Goal: Obtain resource: Download file/media

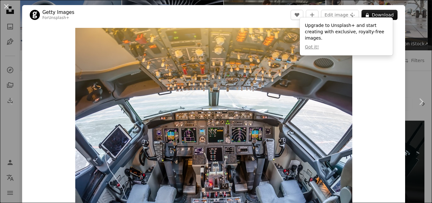
scroll to position [12, 0]
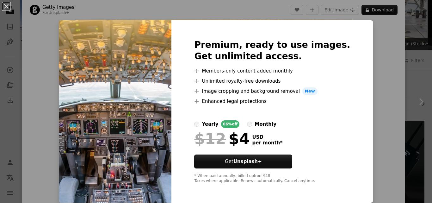
click at [133, 94] on img at bounding box center [115, 111] width 113 height 182
click at [4, 5] on button "An X shape" at bounding box center [7, 7] width 8 height 8
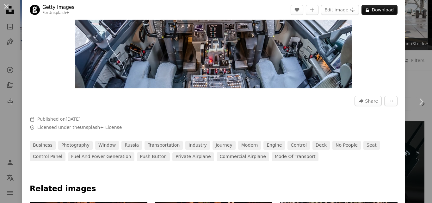
scroll to position [131, 0]
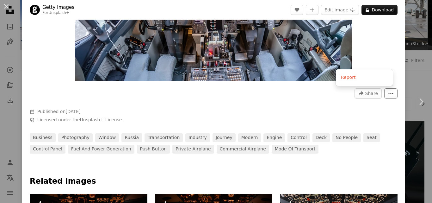
click at [384, 95] on button "More Actions" at bounding box center [390, 93] width 13 height 10
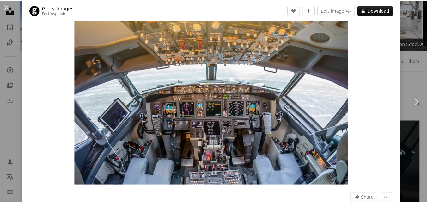
scroll to position [26, 0]
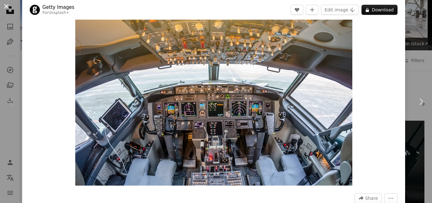
click at [7, 8] on button "An X shape" at bounding box center [7, 7] width 8 height 8
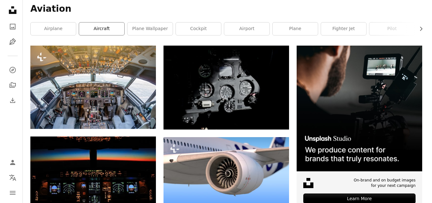
scroll to position [112, 0]
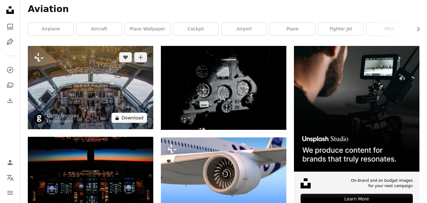
click at [126, 121] on button "A lock Download" at bounding box center [129, 118] width 35 height 10
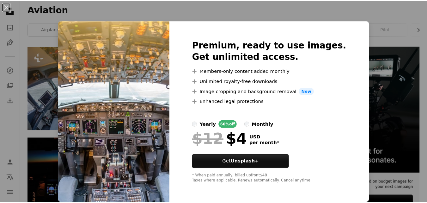
scroll to position [0, 0]
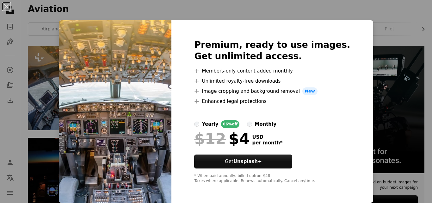
click at [53, 85] on div "An X shape Premium, ready to use images. Get unlimited access. A plus sign Memb…" at bounding box center [216, 101] width 432 height 203
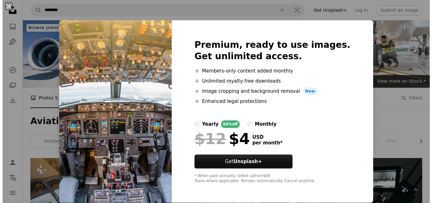
scroll to position [112, 0]
